Goal: Communication & Community: Share content

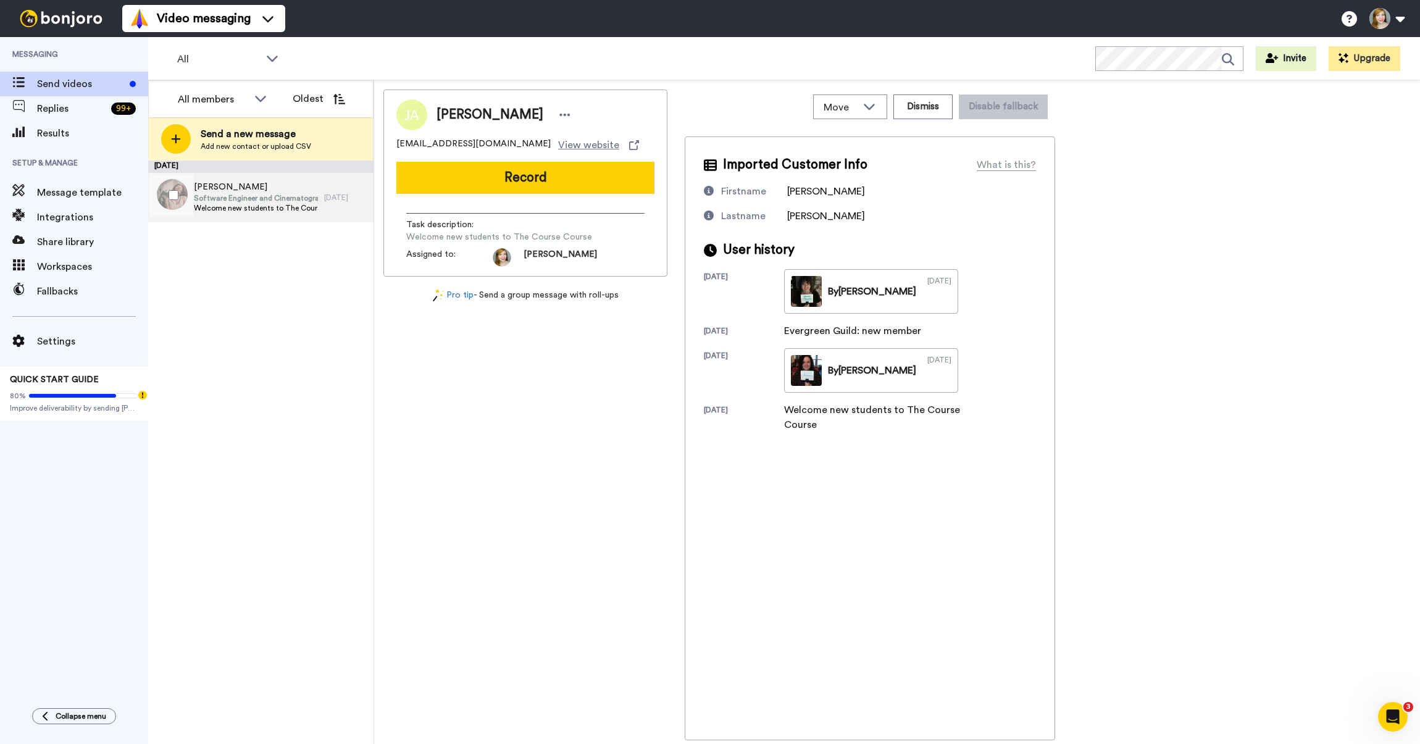
click at [227, 201] on span "Software Engineer and Cinematographer" at bounding box center [256, 198] width 124 height 10
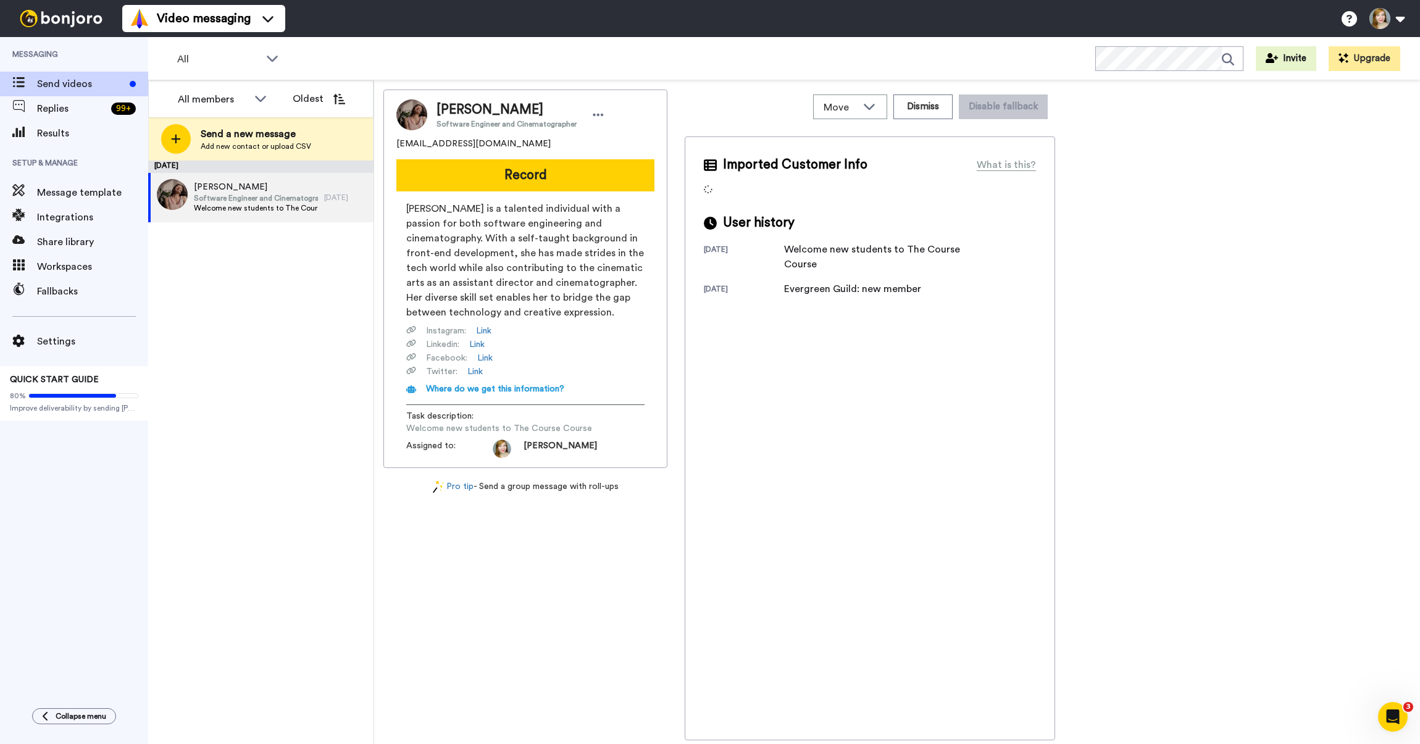
click at [514, 170] on button "Record" at bounding box center [525, 175] width 258 height 32
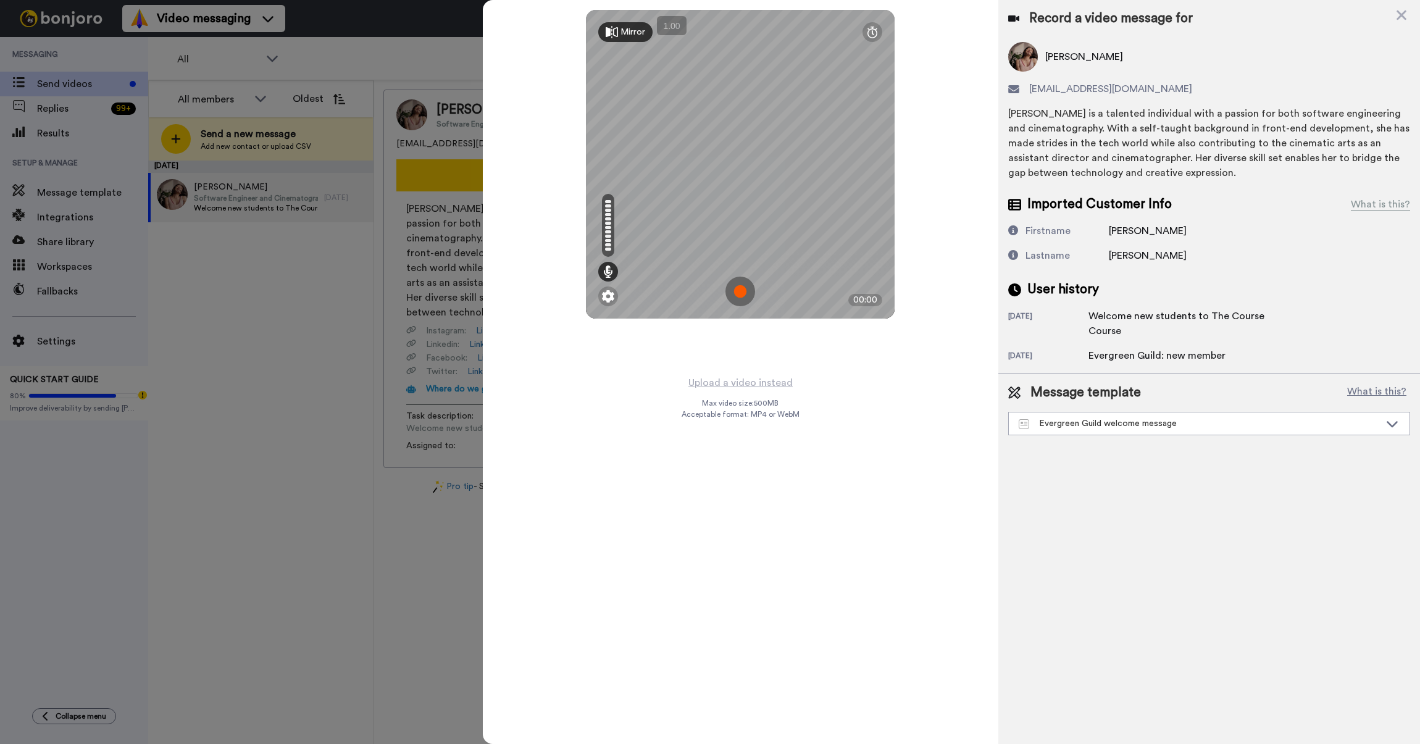
click at [739, 292] on img at bounding box center [740, 292] width 30 height 30
click at [738, 289] on img at bounding box center [740, 292] width 30 height 30
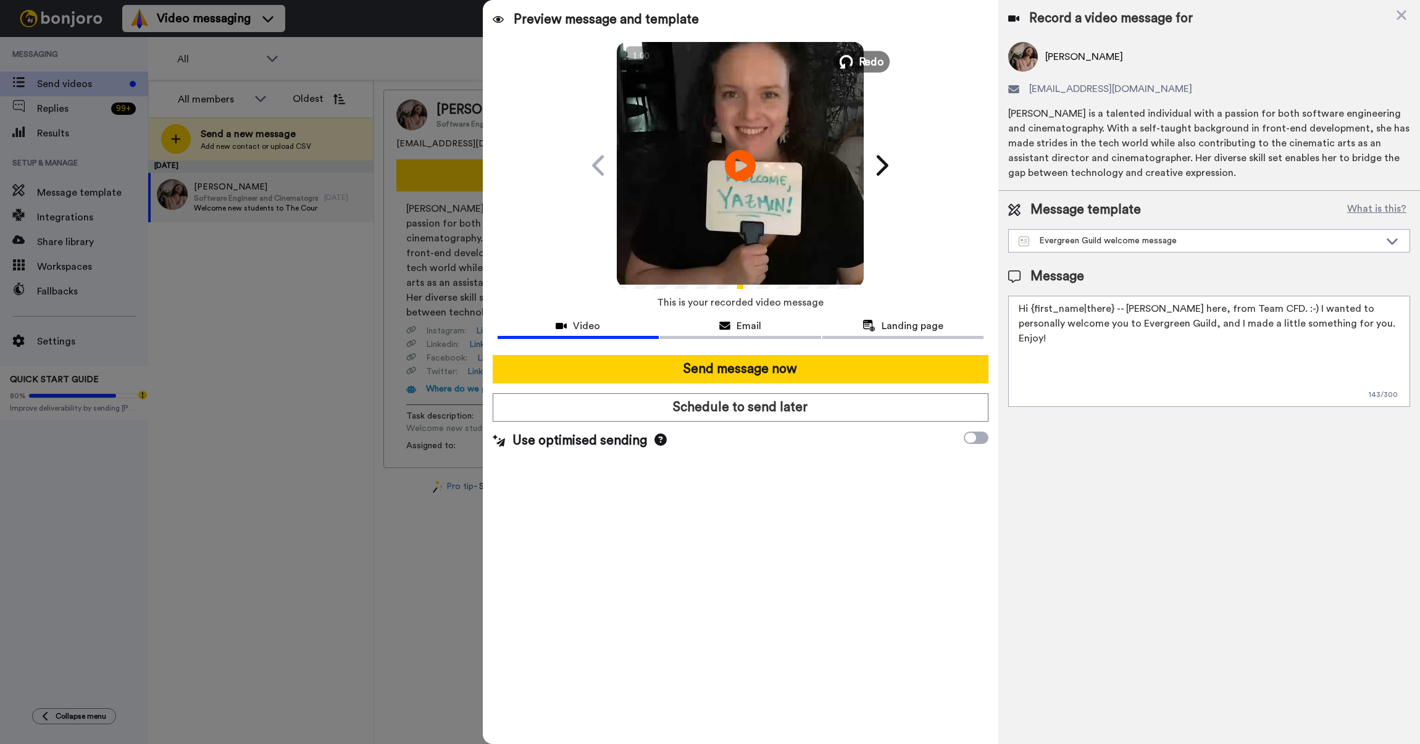
click at [874, 66] on span "Redo" at bounding box center [872, 61] width 26 height 16
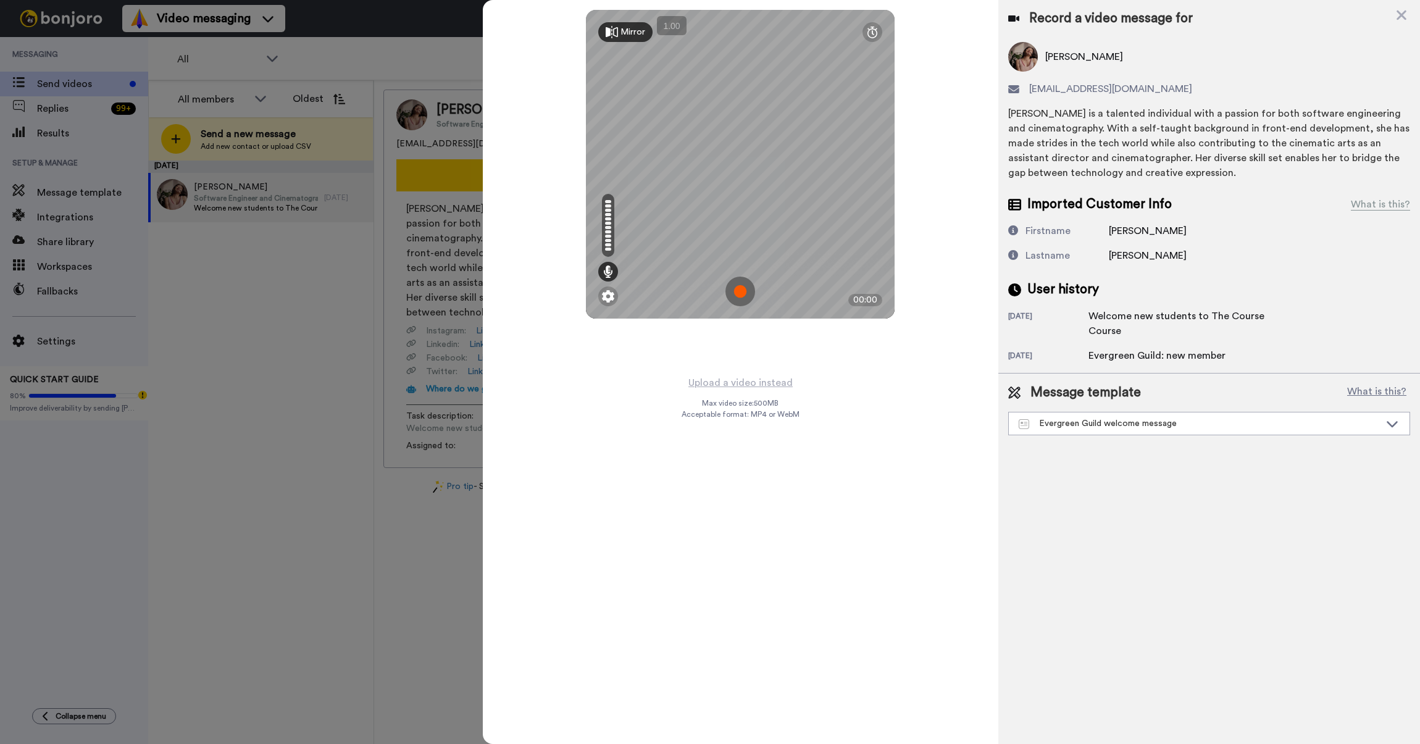
click at [740, 288] on img at bounding box center [740, 292] width 30 height 30
click at [730, 290] on img at bounding box center [740, 292] width 30 height 30
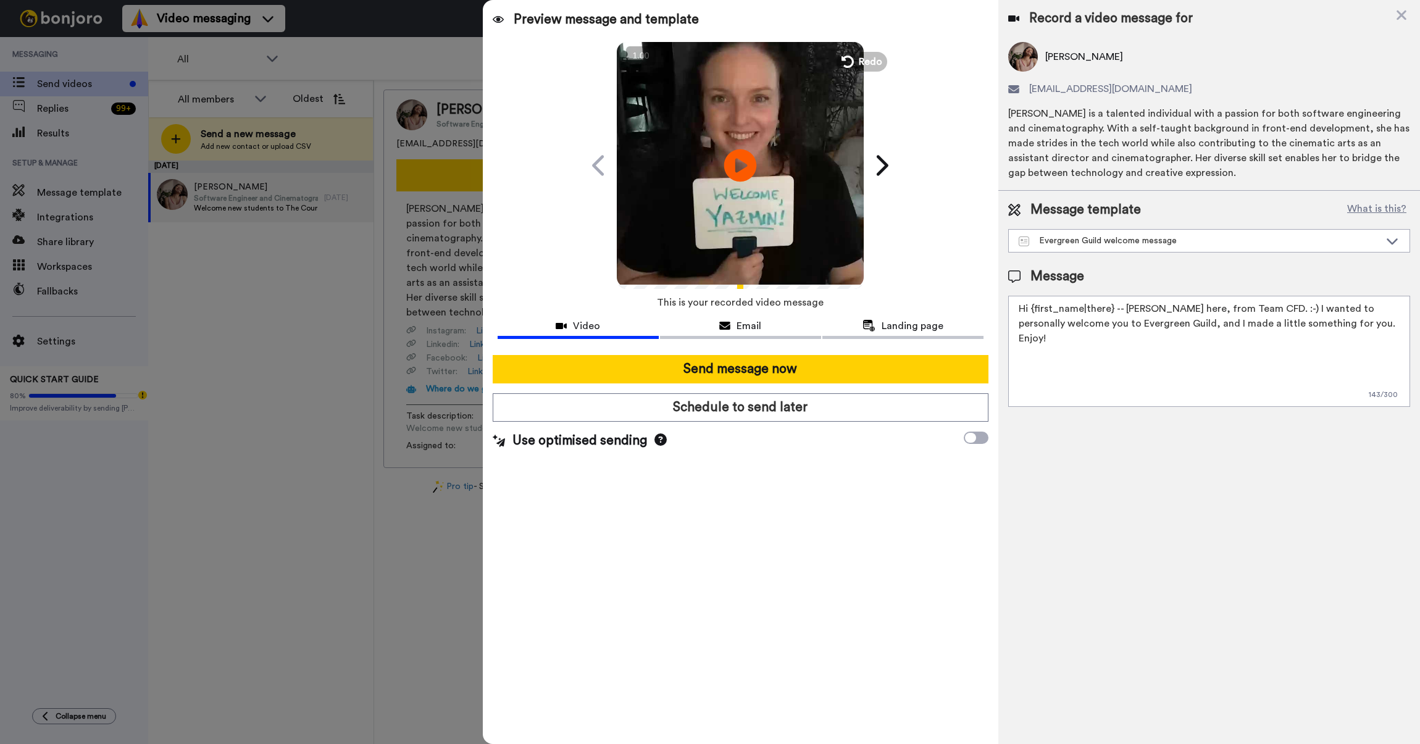
click at [743, 163] on icon "Play/Pause" at bounding box center [740, 165] width 33 height 59
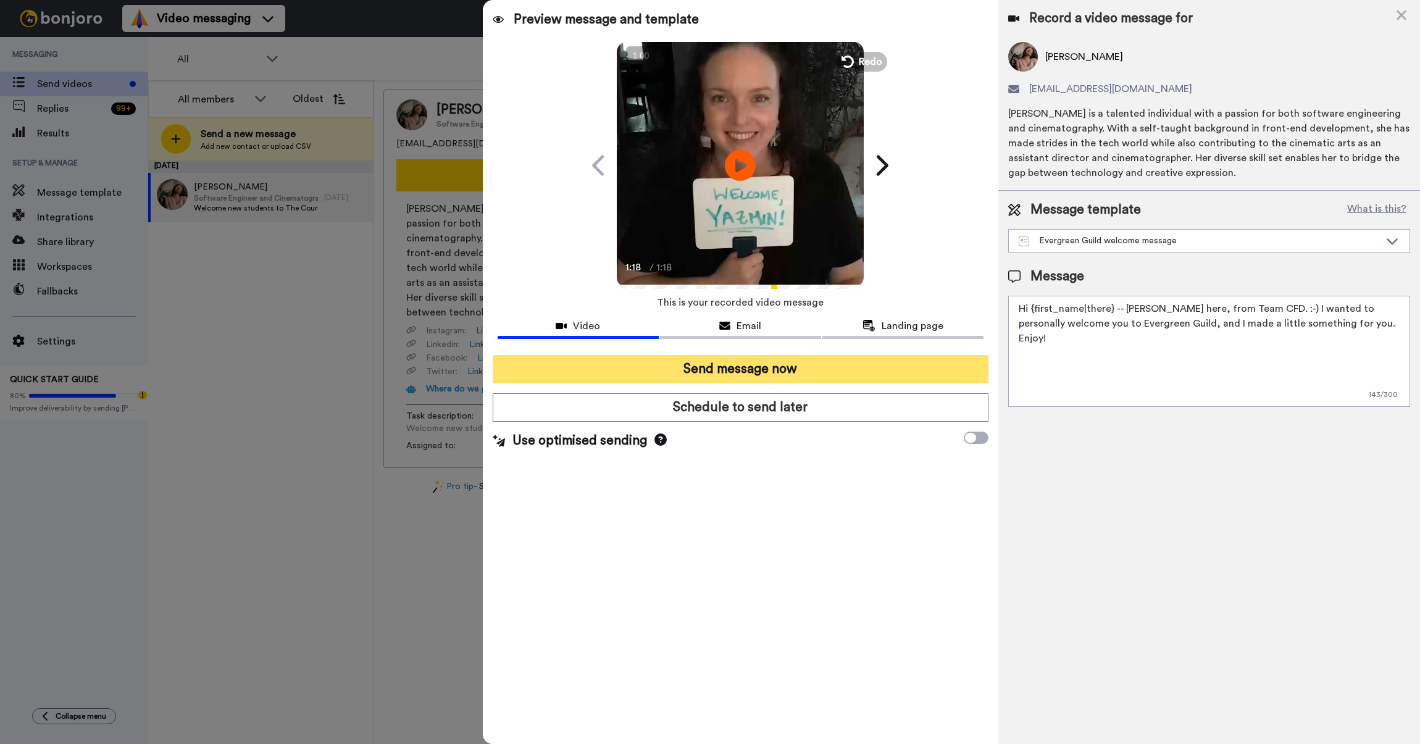
click at [713, 365] on button "Send message now" at bounding box center [741, 369] width 496 height 28
